Goal: Register for event/course

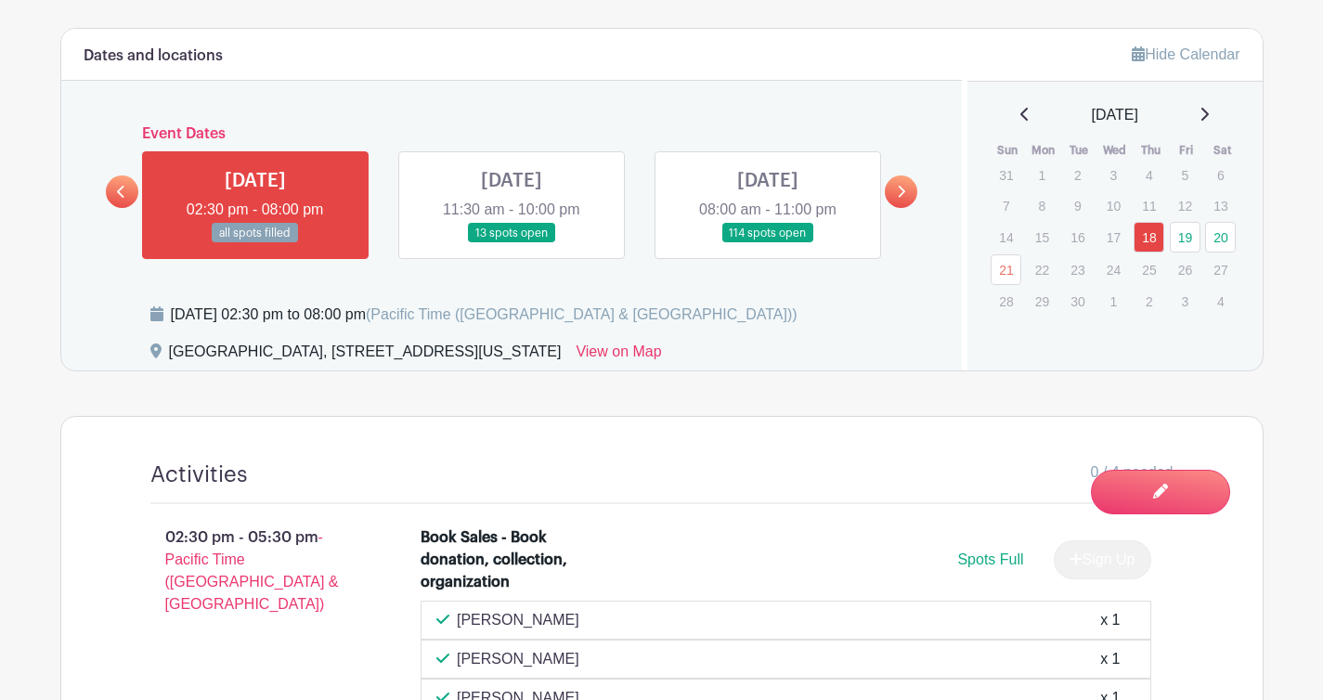
scroll to position [923, 0]
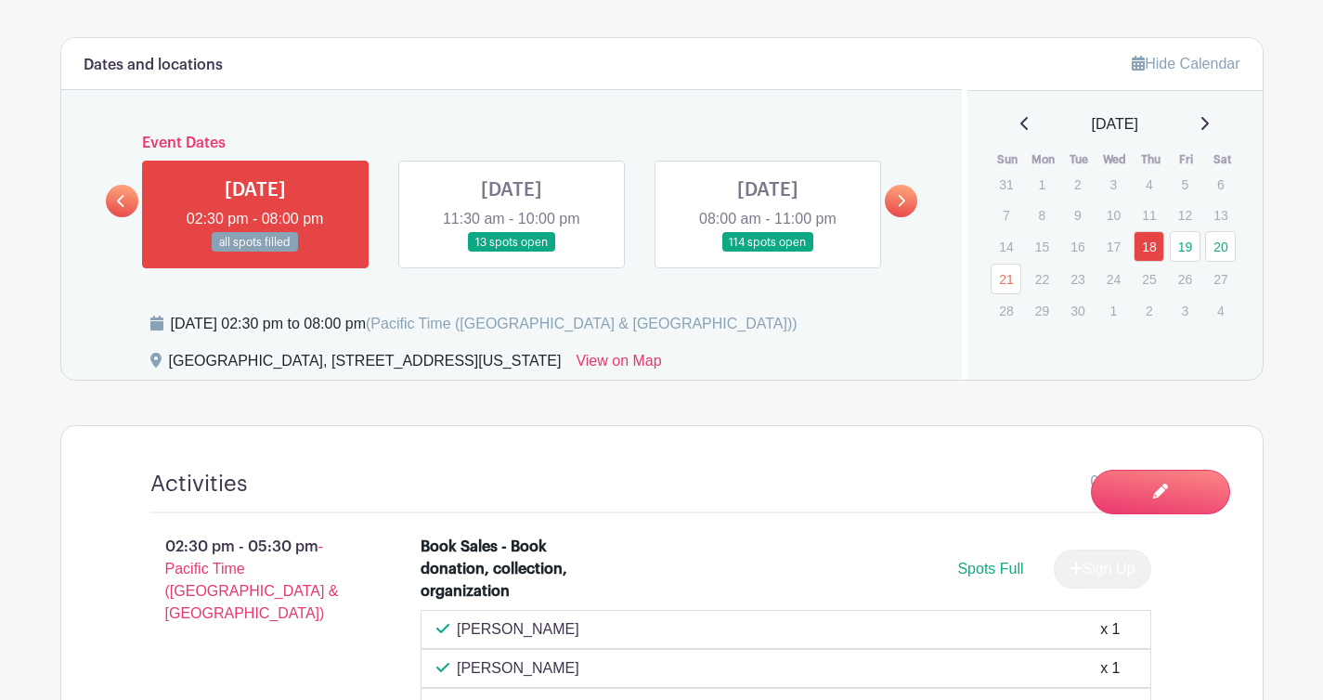
click at [511, 252] on link at bounding box center [511, 252] width 0 height 0
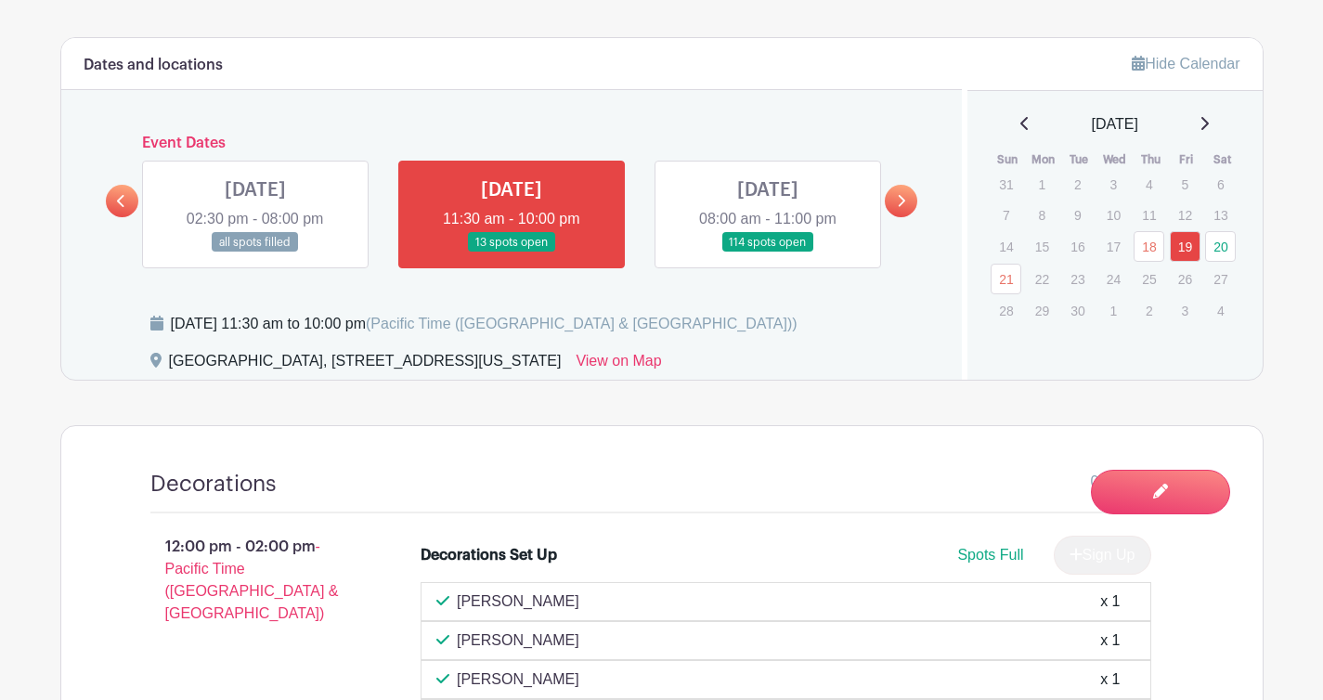
click at [768, 252] on link at bounding box center [768, 252] width 0 height 0
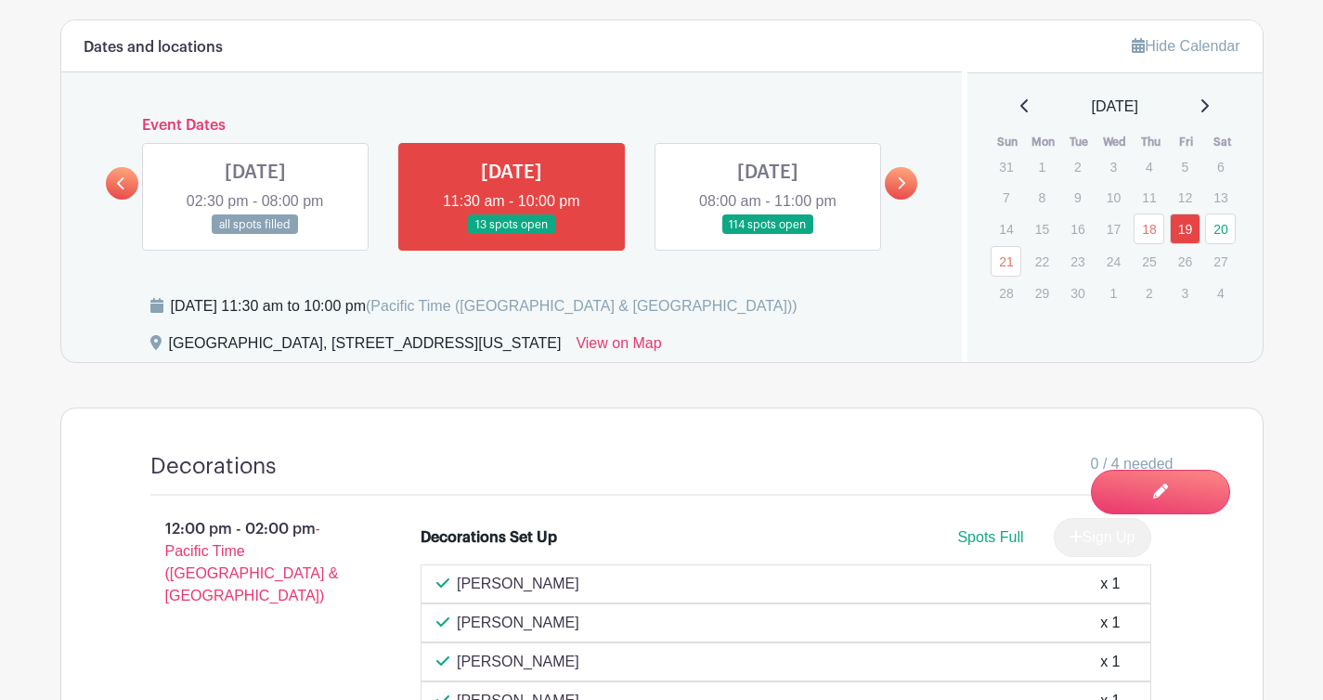
scroll to position [945, 0]
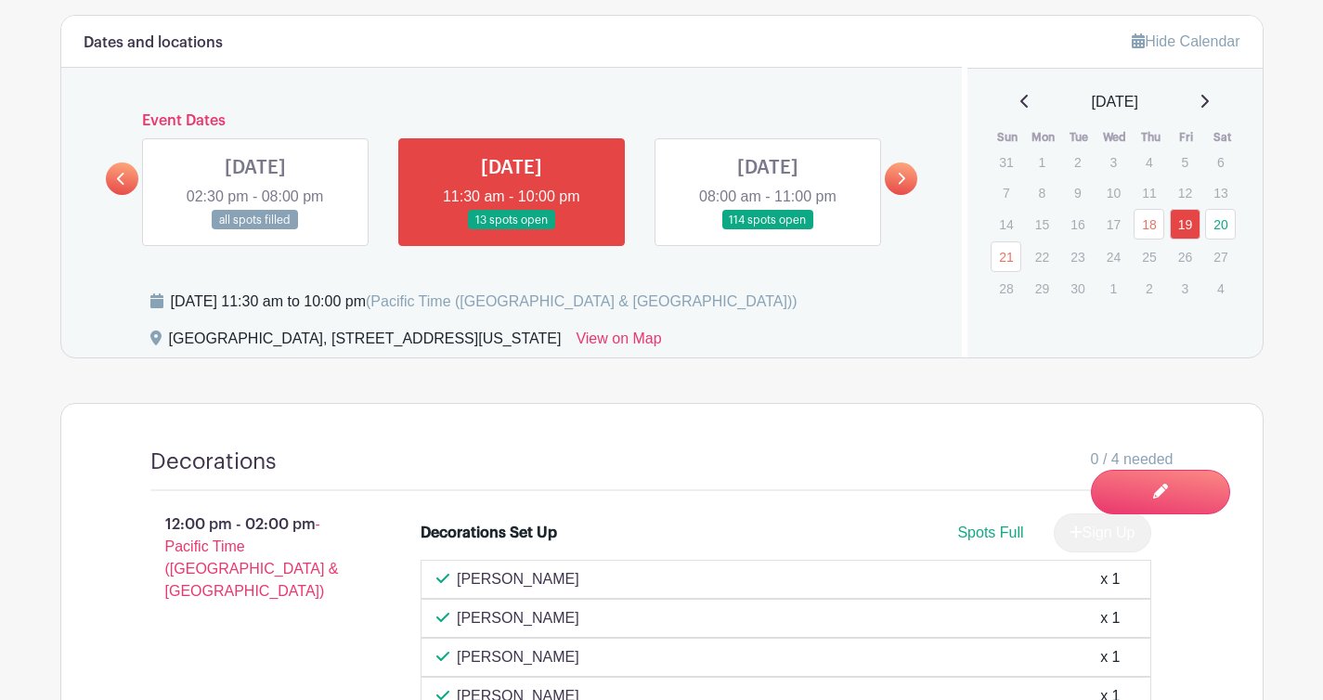
click at [768, 230] on link at bounding box center [768, 230] width 0 height 0
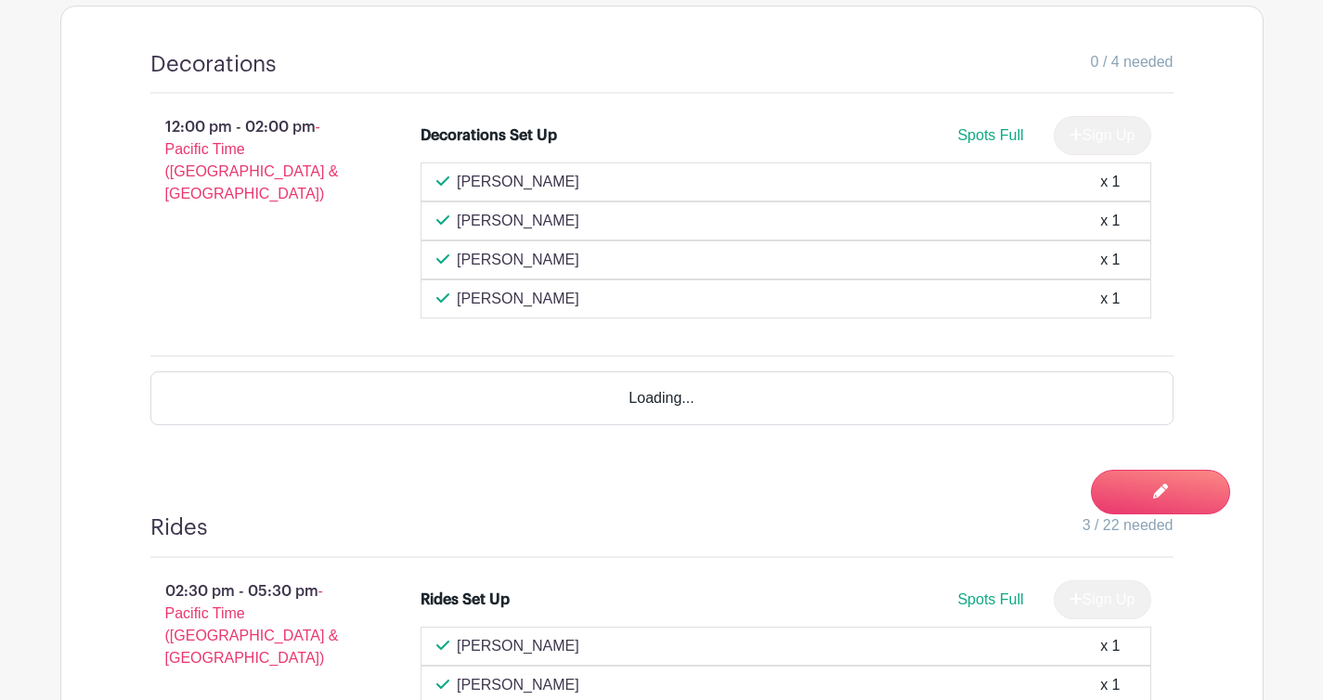
scroll to position [930, 0]
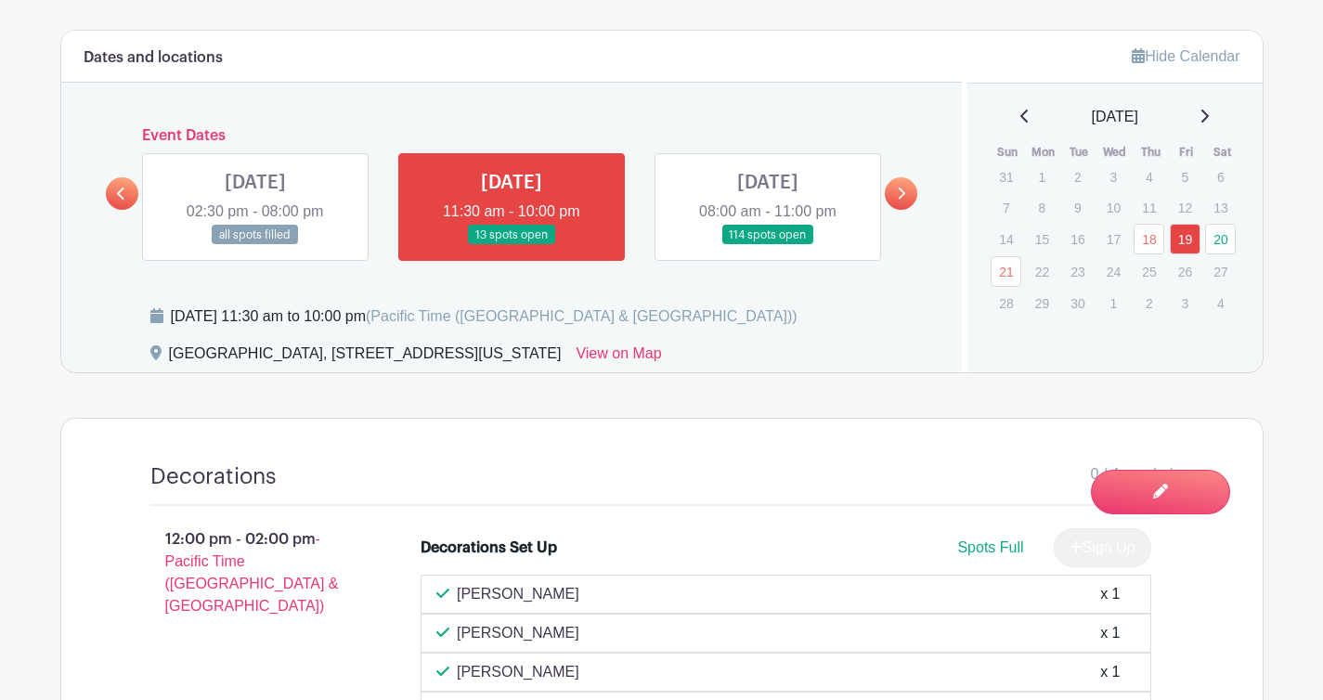
click at [768, 245] on link at bounding box center [768, 245] width 0 height 0
click at [1219, 236] on link "20" at bounding box center [1220, 239] width 31 height 31
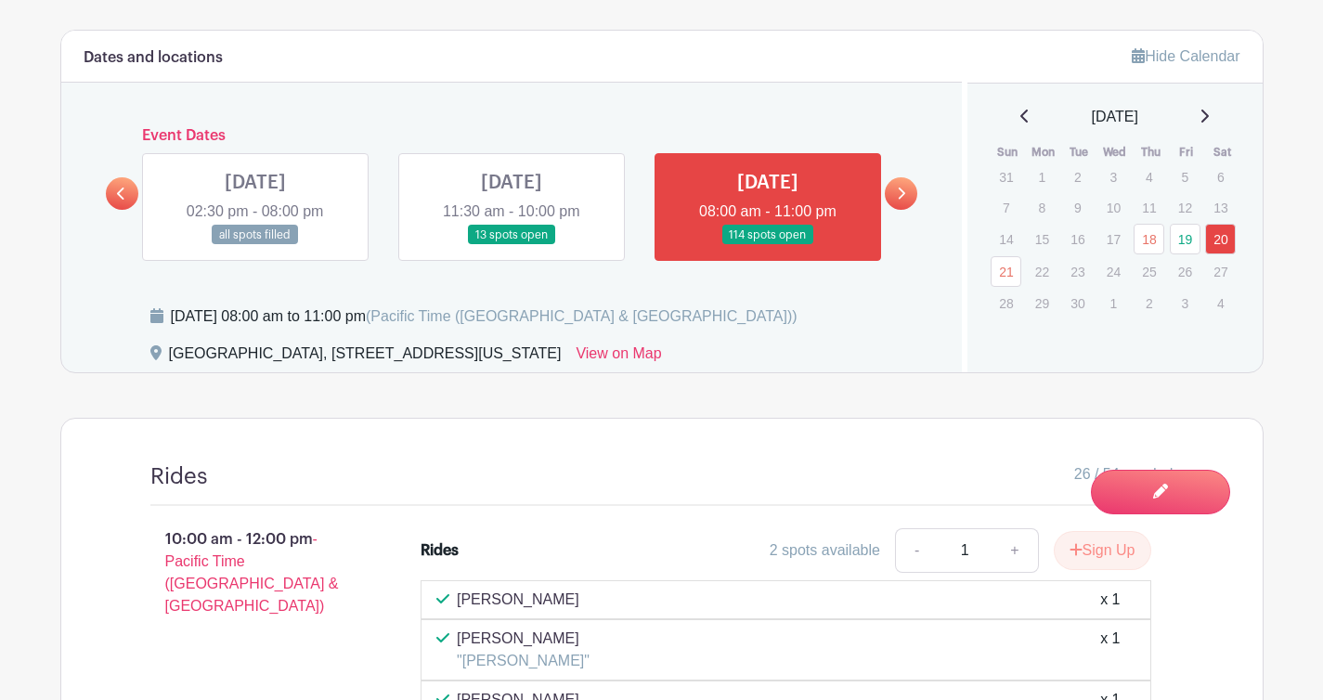
click at [903, 196] on icon at bounding box center [901, 193] width 7 height 12
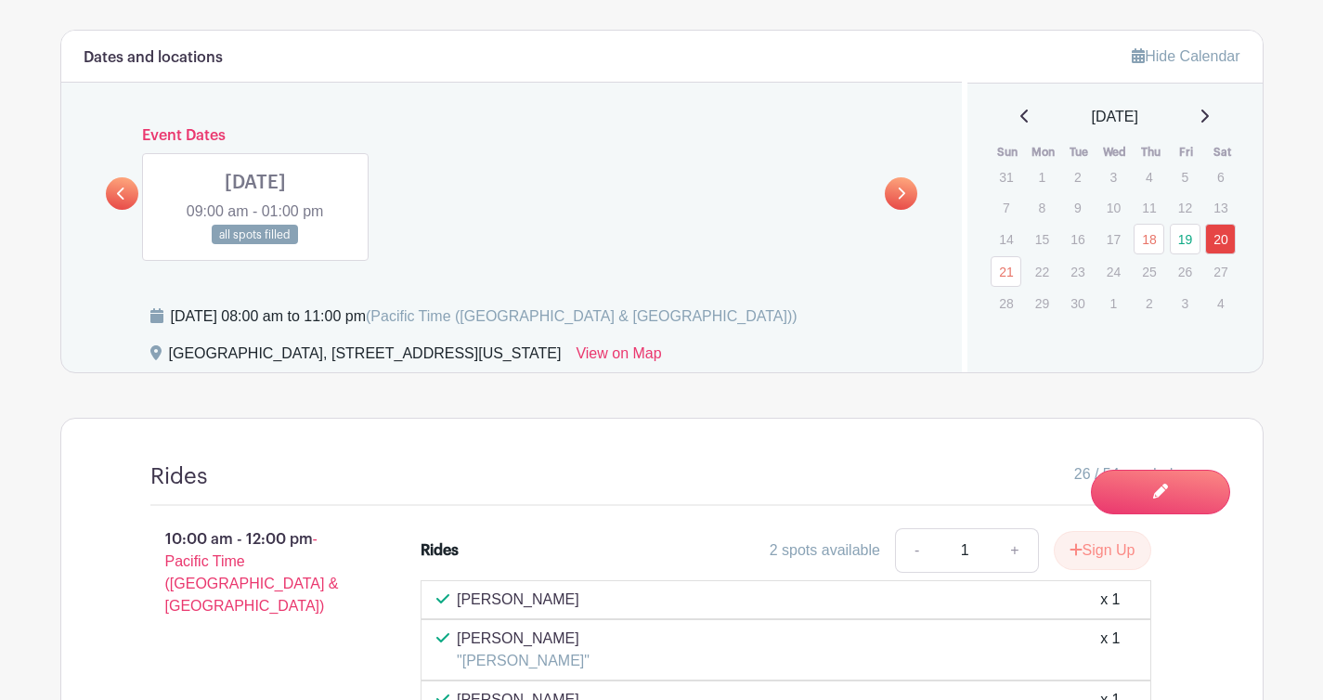
click at [115, 195] on link at bounding box center [122, 193] width 32 height 32
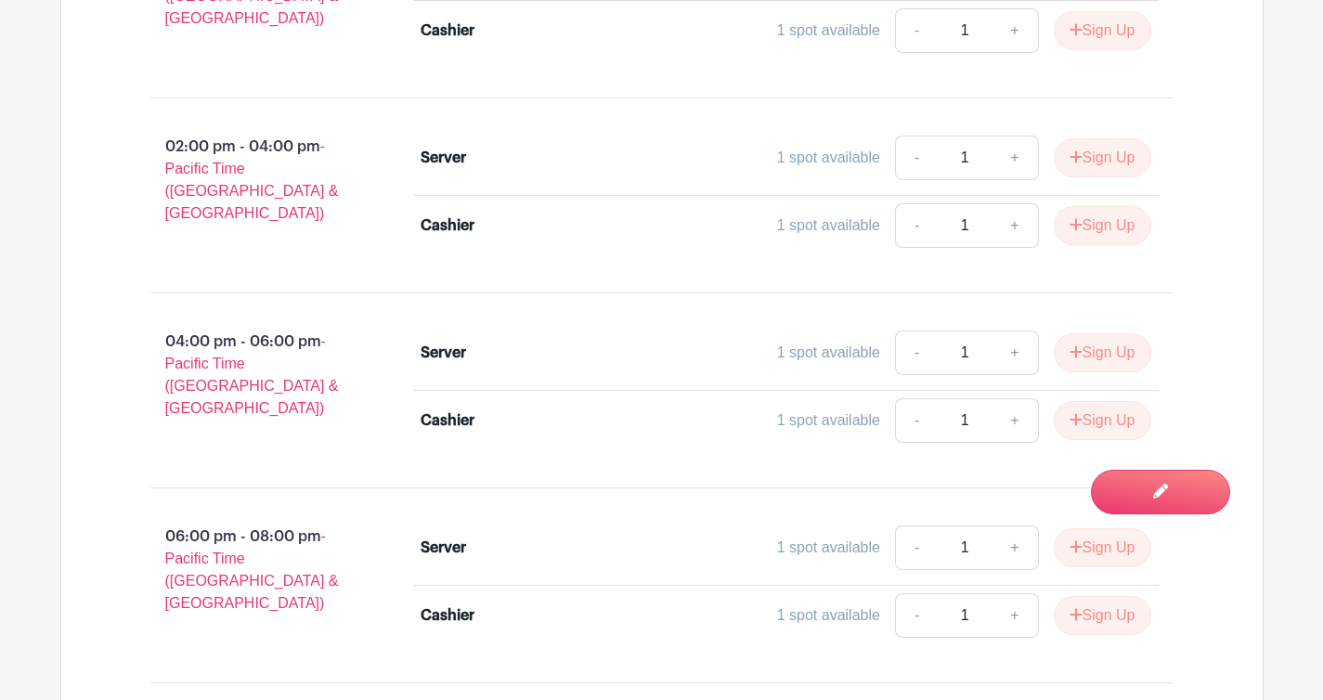
scroll to position [21442, 0]
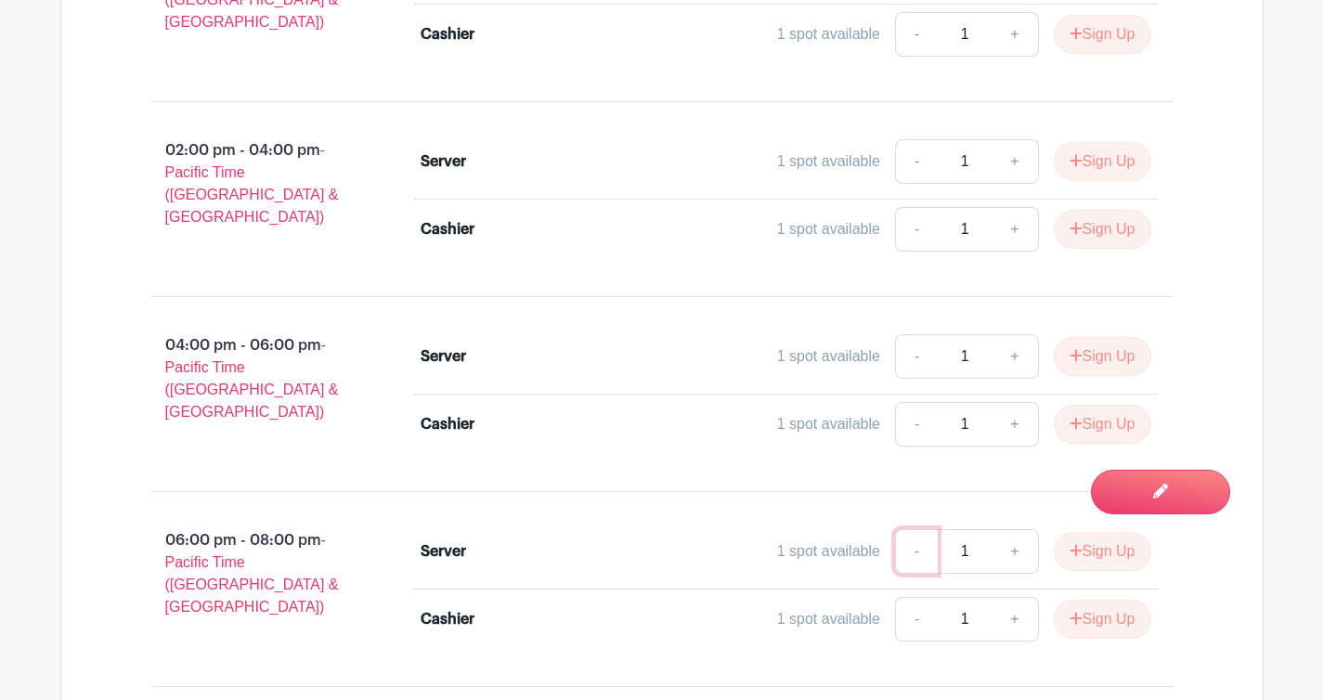
click at [911, 529] on link "-" at bounding box center [916, 551] width 43 height 45
click at [1013, 529] on link "+" at bounding box center [1014, 551] width 46 height 45
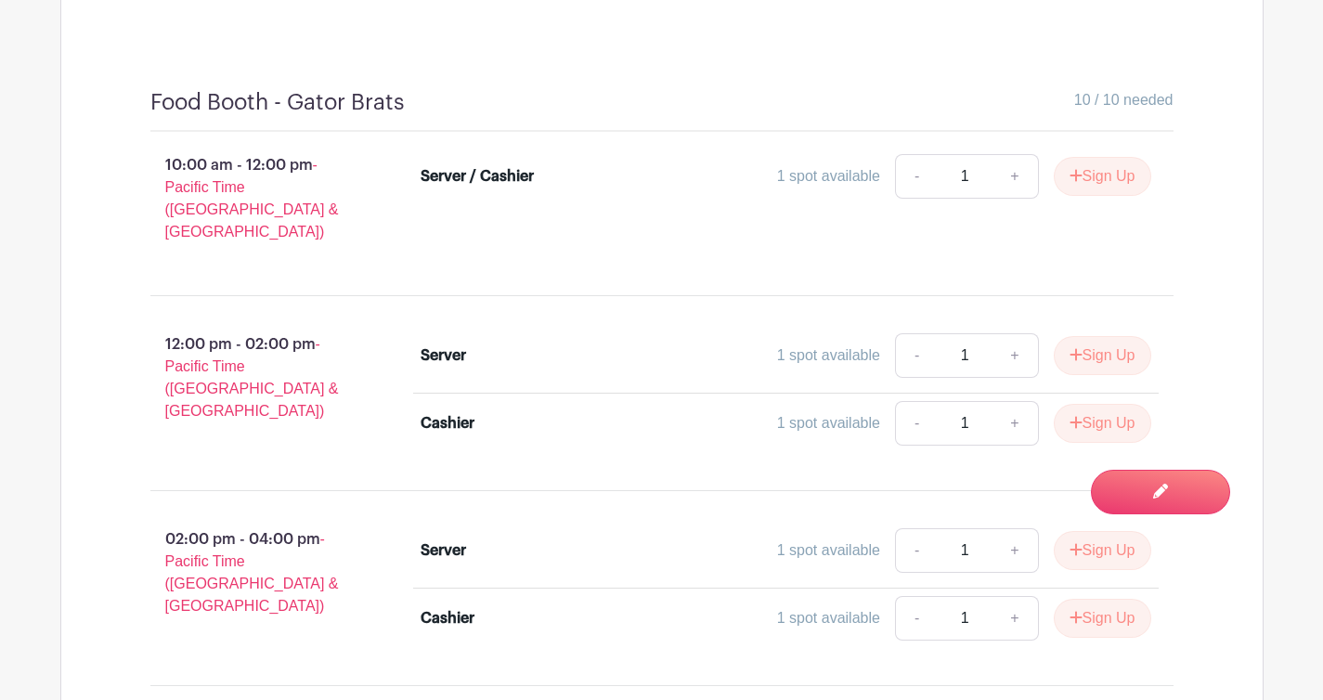
scroll to position [21048, 0]
